Goal: Task Accomplishment & Management: Manage account settings

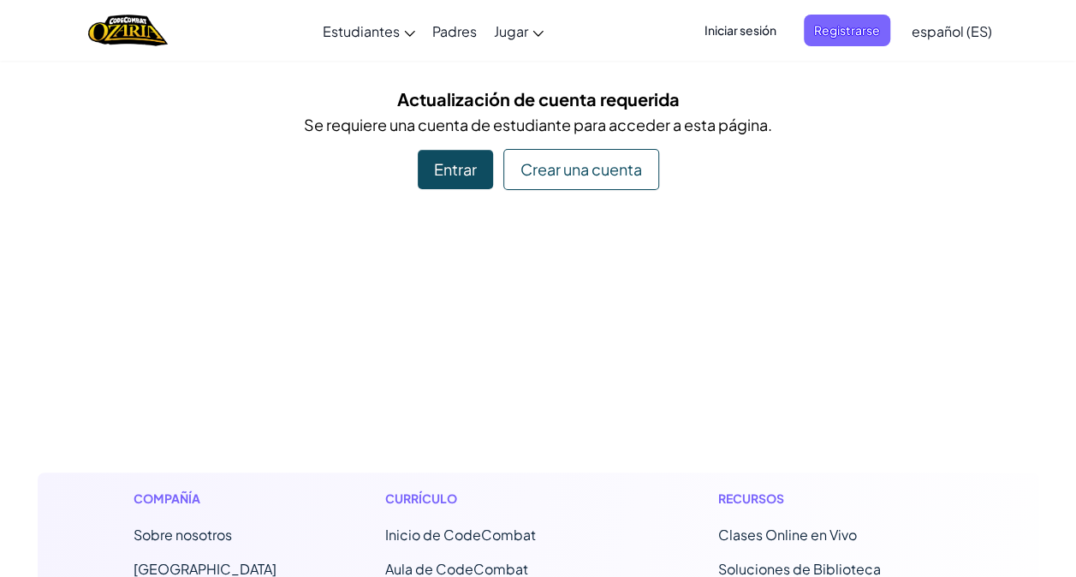
click at [461, 161] on div "Entrar" at bounding box center [455, 169] width 75 height 39
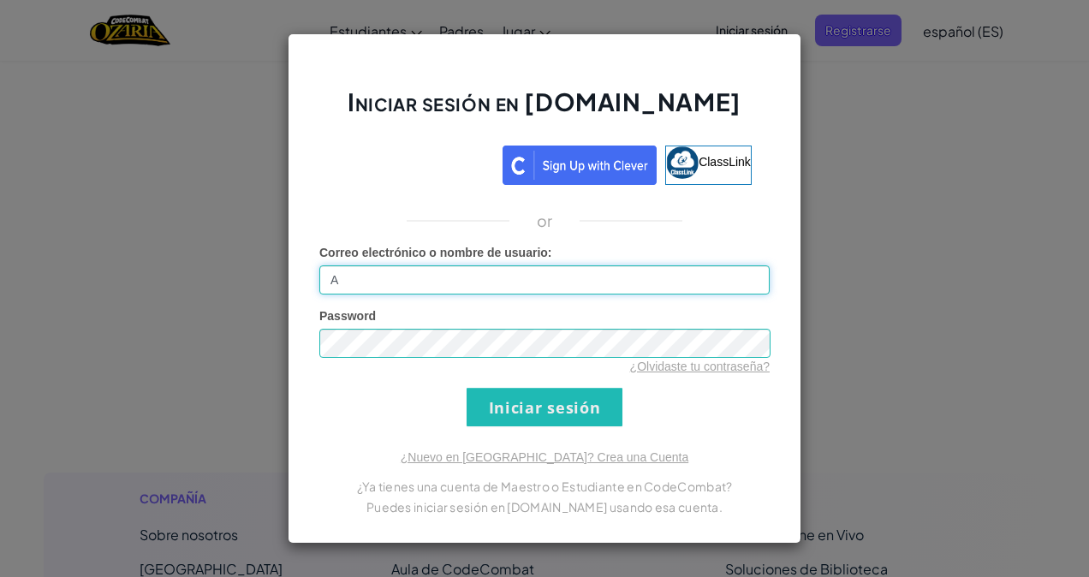
click at [453, 285] on input "A" at bounding box center [544, 279] width 450 height 29
type input "[EMAIL_ADDRESS][DOMAIN_NAME]"
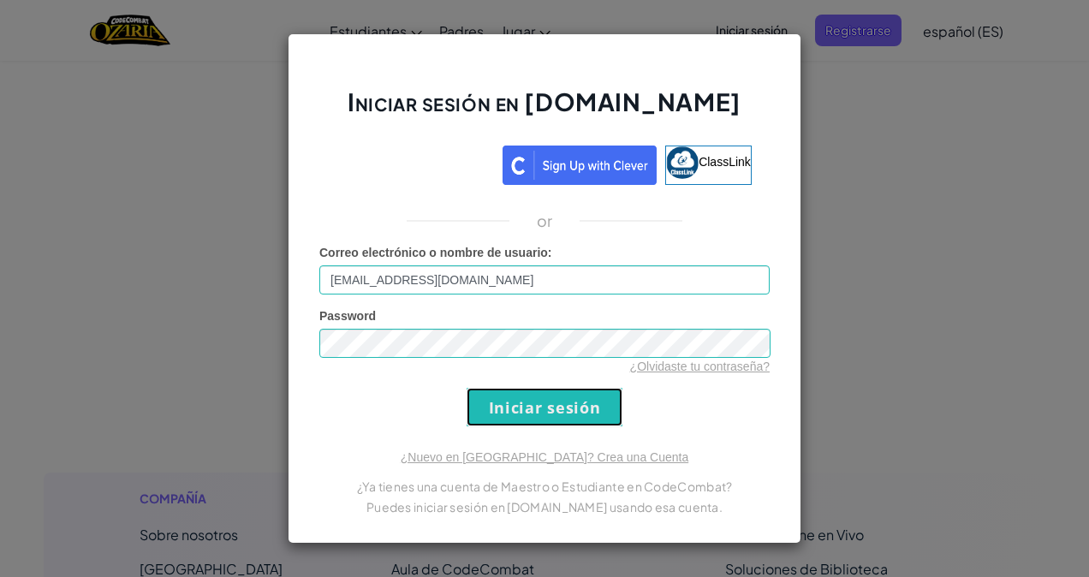
click at [524, 404] on input "Iniciar sesión" at bounding box center [545, 407] width 156 height 39
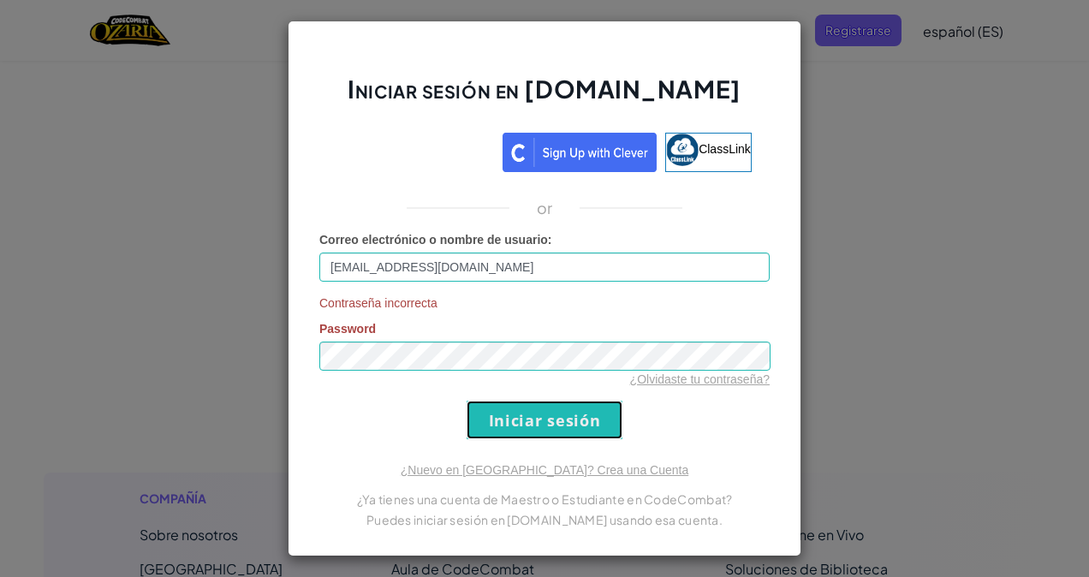
click at [542, 410] on input "Iniciar sesión" at bounding box center [545, 420] width 156 height 39
click at [560, 430] on input "Iniciar sesión" at bounding box center [545, 420] width 156 height 39
